Goal: Check status: Check status

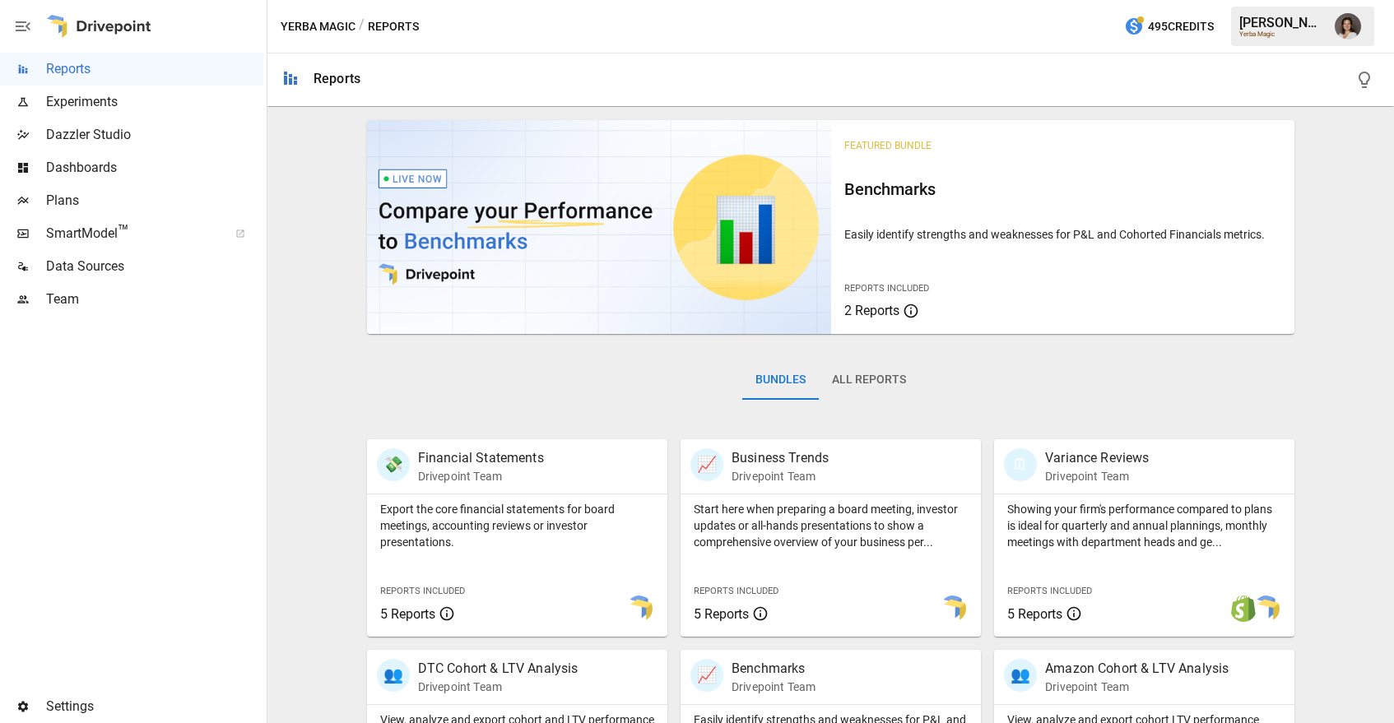
scroll to position [342, 0]
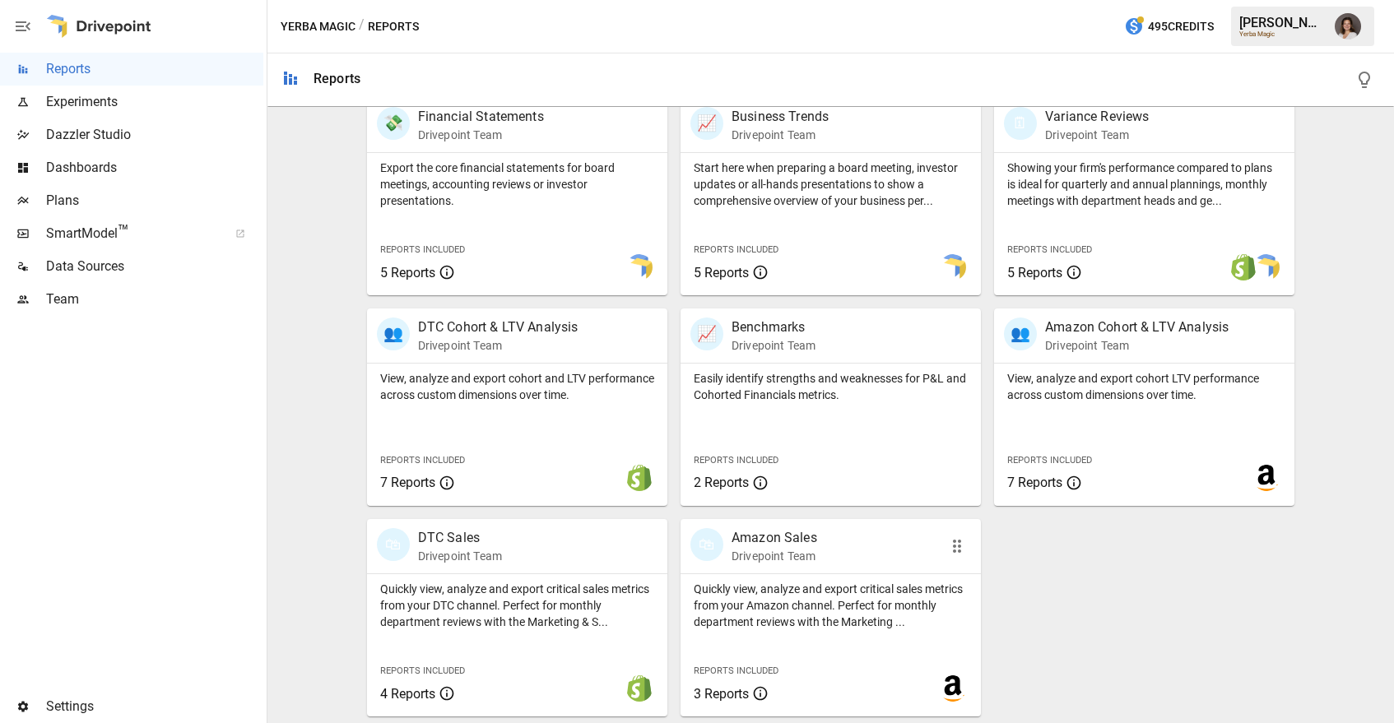
click at [801, 582] on p "Quickly view, analyze and export critical sales metrics from your Amazon channe…" at bounding box center [831, 605] width 274 height 49
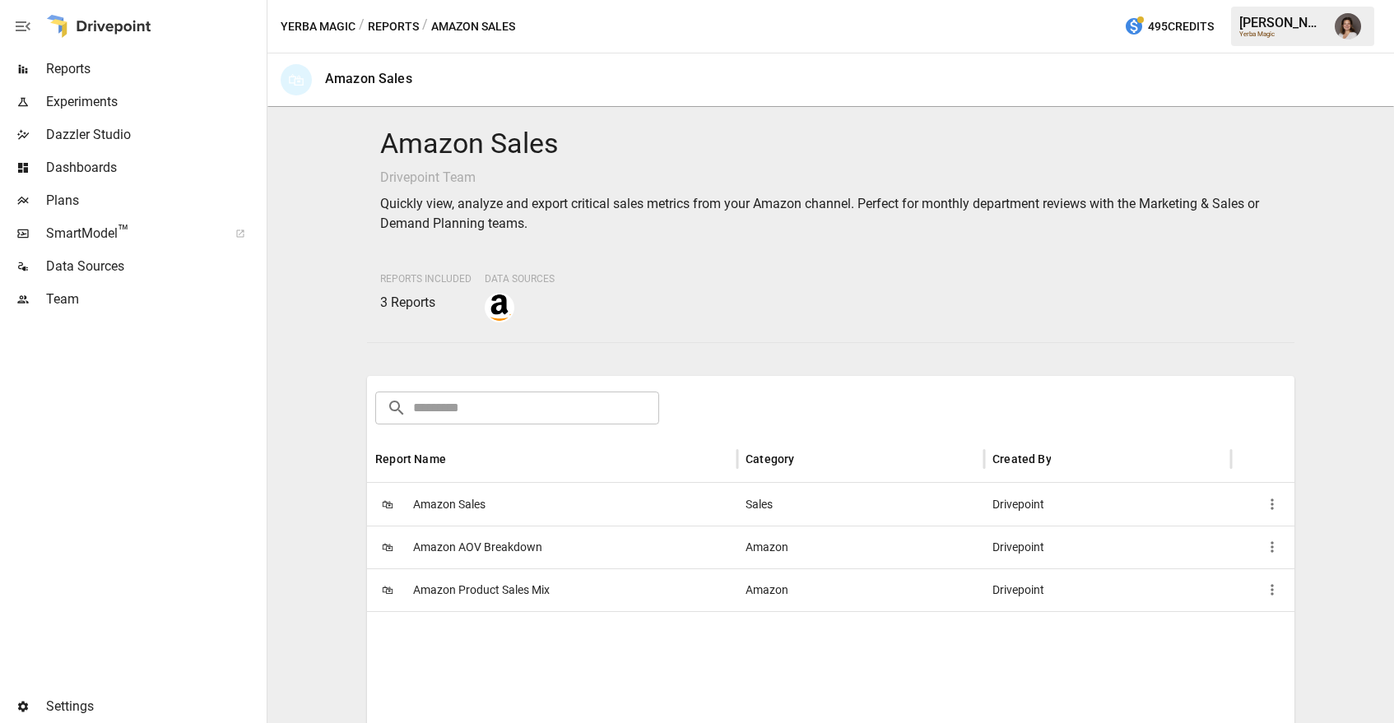
click at [527, 496] on div "🛍 Amazon Sales" at bounding box center [552, 504] width 370 height 43
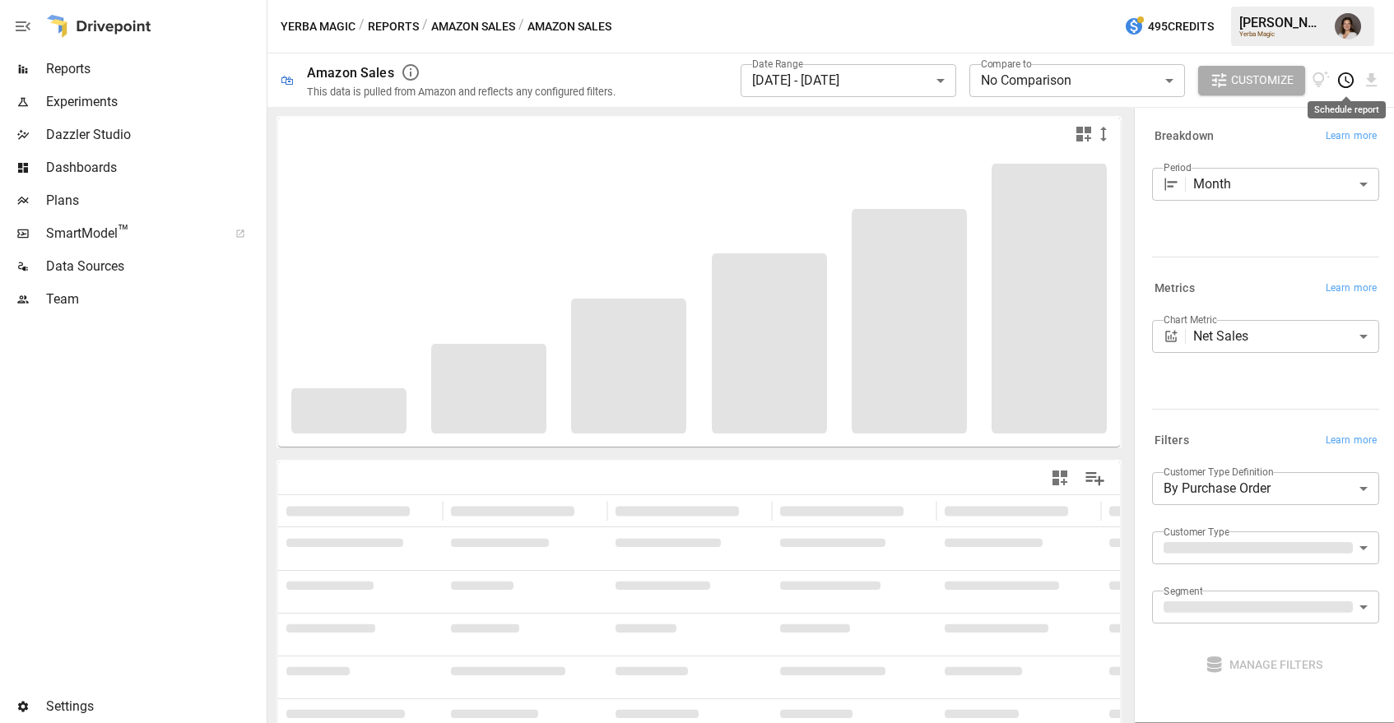
click at [1348, 81] on icon "Schedule report" at bounding box center [1346, 80] width 19 height 19
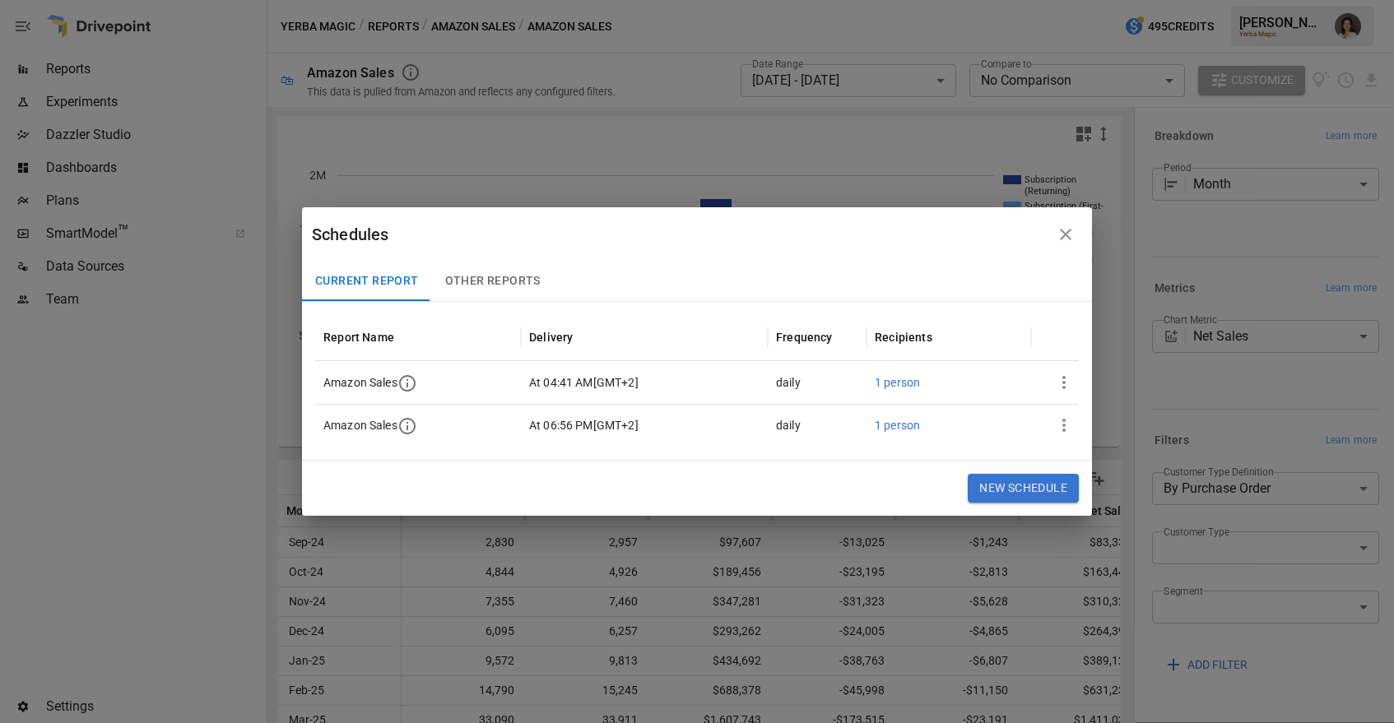
click at [1069, 377] on icon "button" at bounding box center [1064, 383] width 20 height 20
click at [1080, 419] on div "Edit" at bounding box center [1078, 422] width 23 height 20
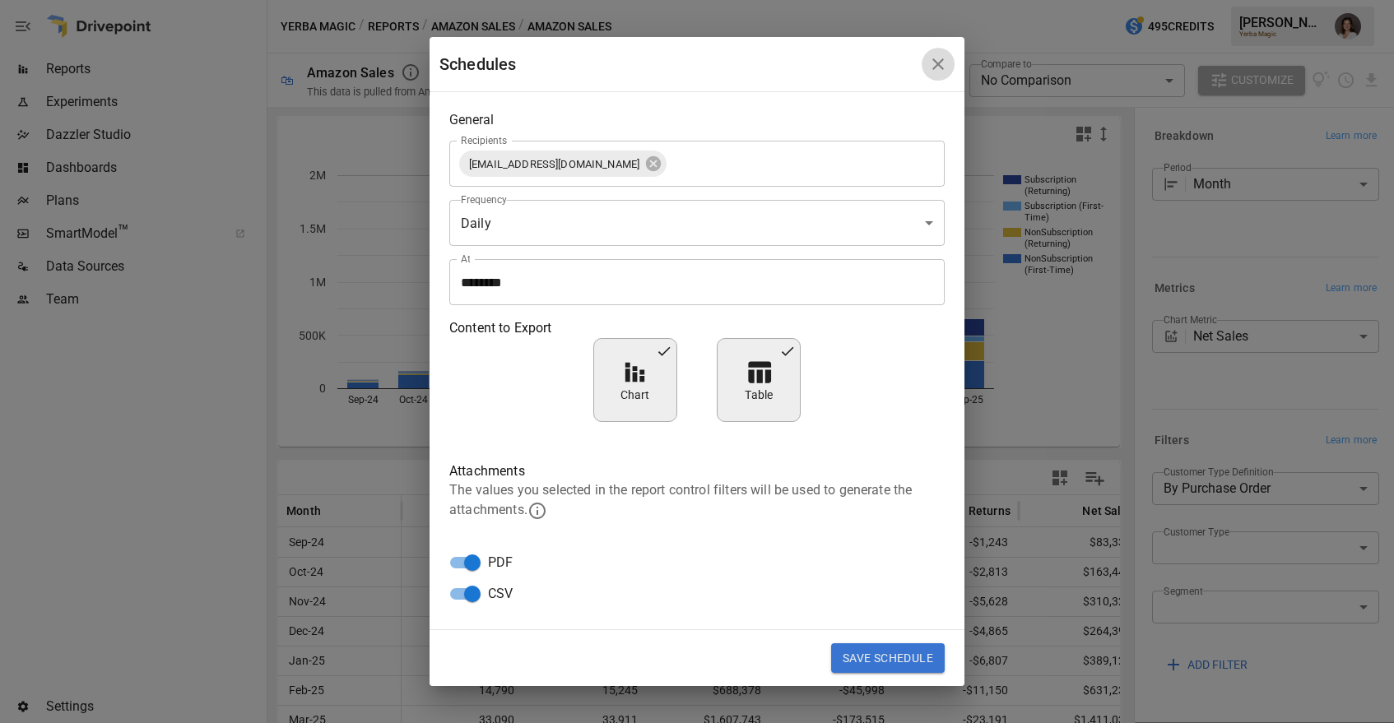
click at [943, 64] on icon "button" at bounding box center [938, 64] width 20 height 20
